Goal: Task Accomplishment & Management: Manage account settings

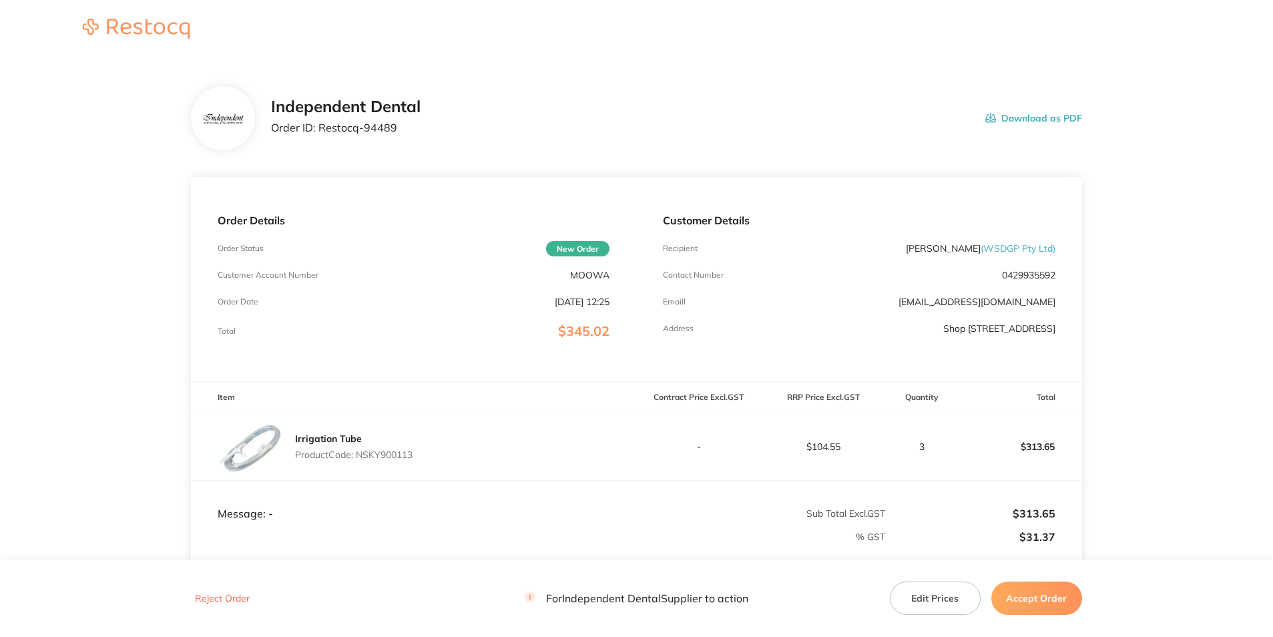
click at [1022, 120] on button "Download as PDF" at bounding box center [1033, 117] width 97 height 41
click at [1049, 595] on button "Accept Order" at bounding box center [1036, 597] width 91 height 33
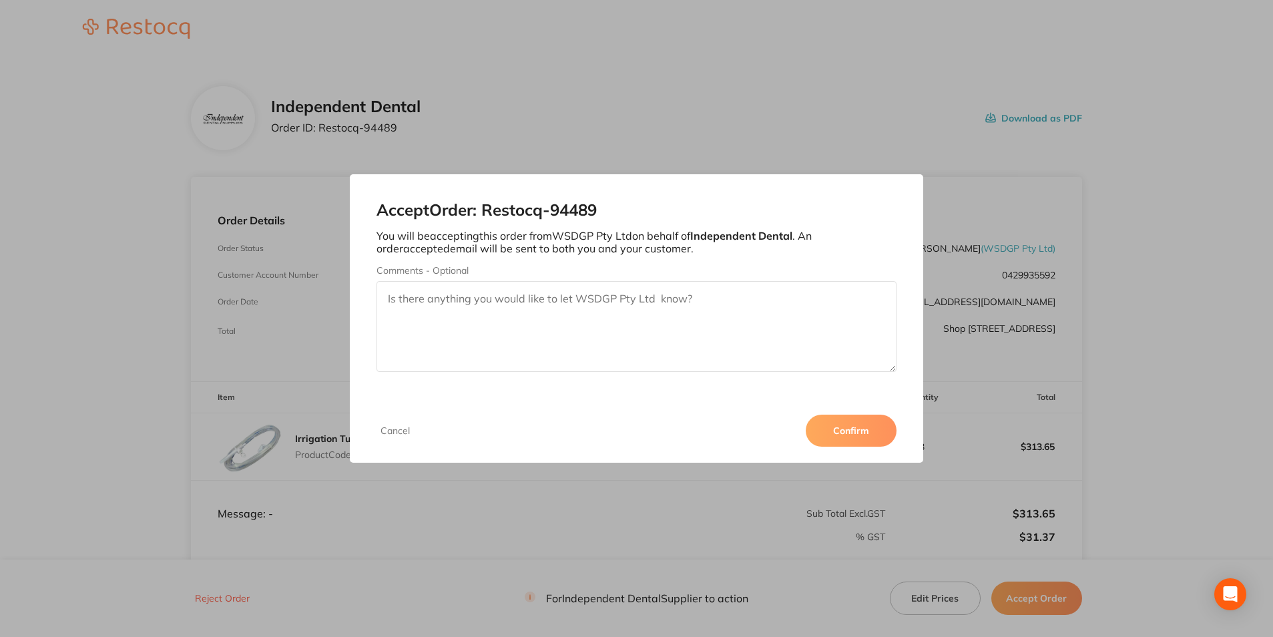
click at [860, 432] on button "Confirm" at bounding box center [850, 430] width 91 height 32
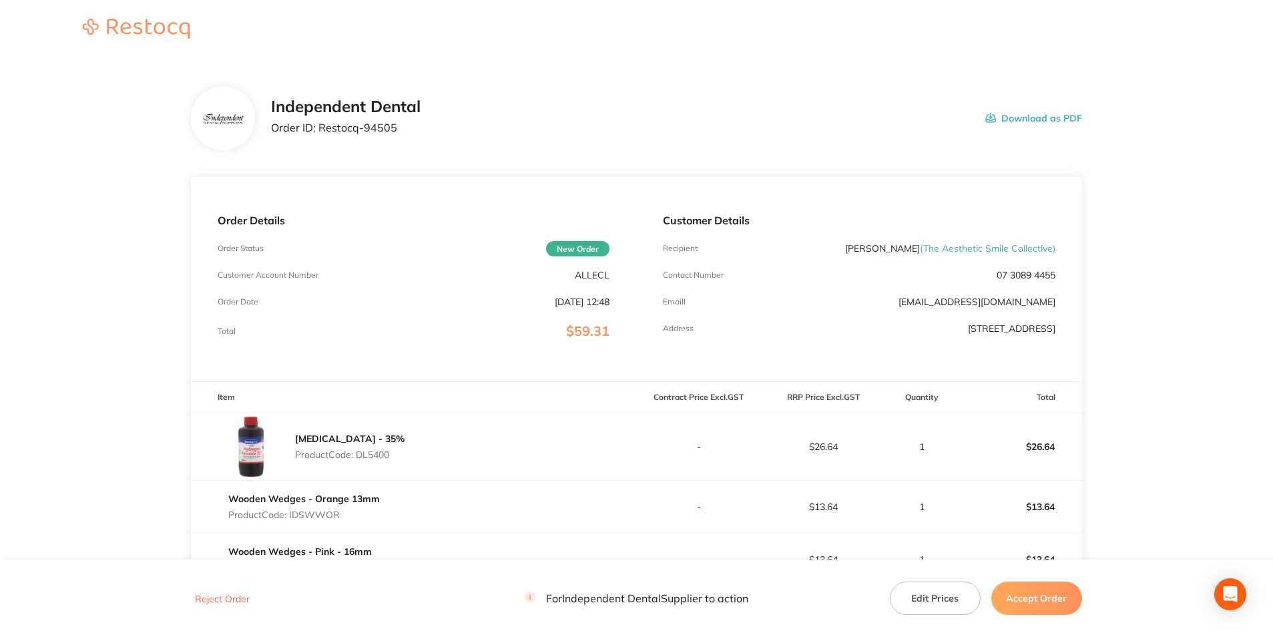
click at [1034, 116] on button "Download as PDF" at bounding box center [1033, 117] width 97 height 41
click at [1050, 600] on button "Accept Order" at bounding box center [1036, 597] width 91 height 33
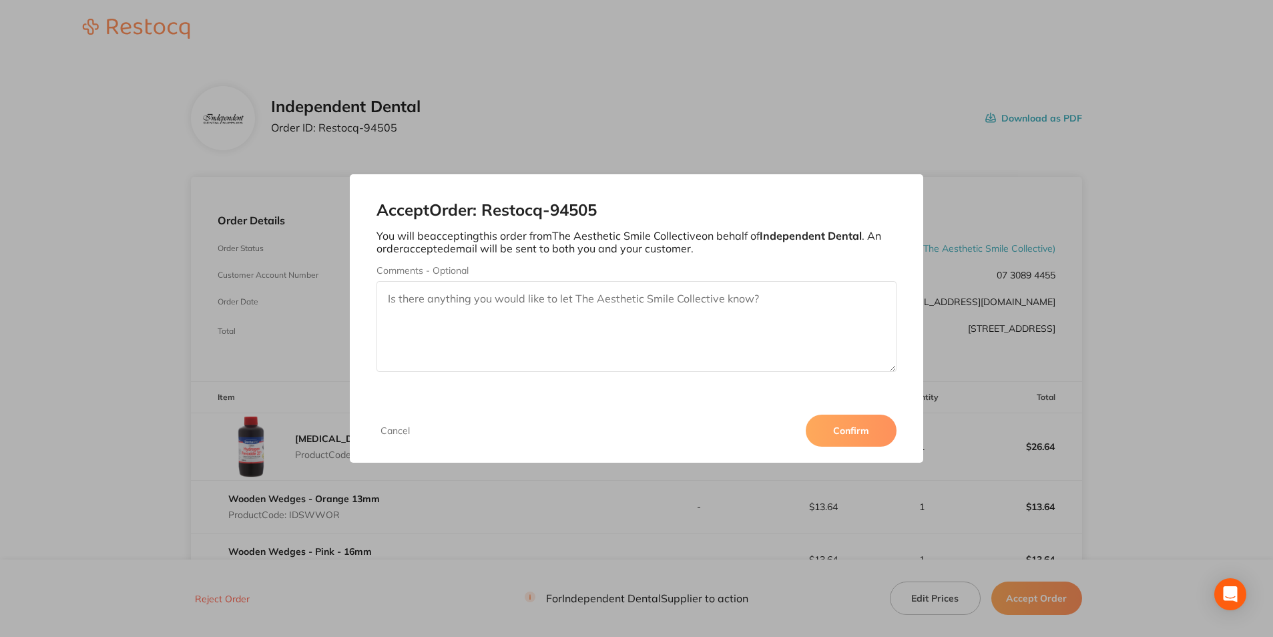
click at [863, 440] on button "Confirm" at bounding box center [850, 430] width 91 height 32
